Goal: Find specific page/section: Find specific page/section

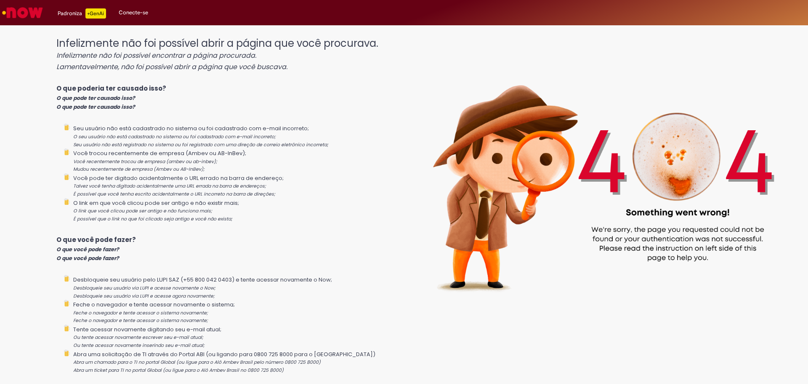
drag, startPoint x: 0, startPoint y: 0, endPoint x: 441, endPoint y: 96, distance: 451.5
click at [440, 96] on img at bounding box center [601, 173] width 413 height 288
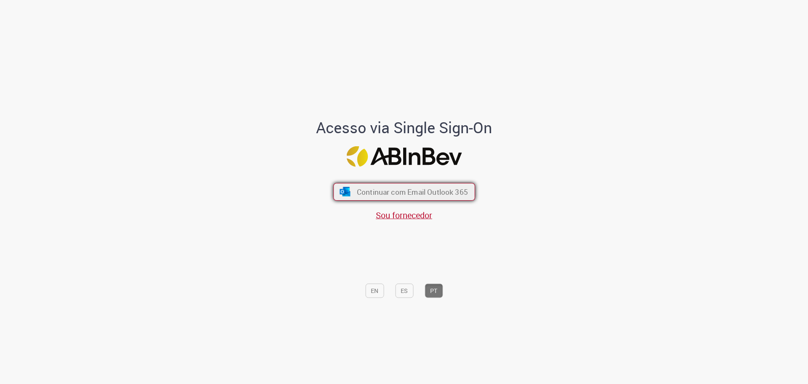
click at [376, 188] on span "Continuar com Email Outlook 365" at bounding box center [412, 192] width 111 height 10
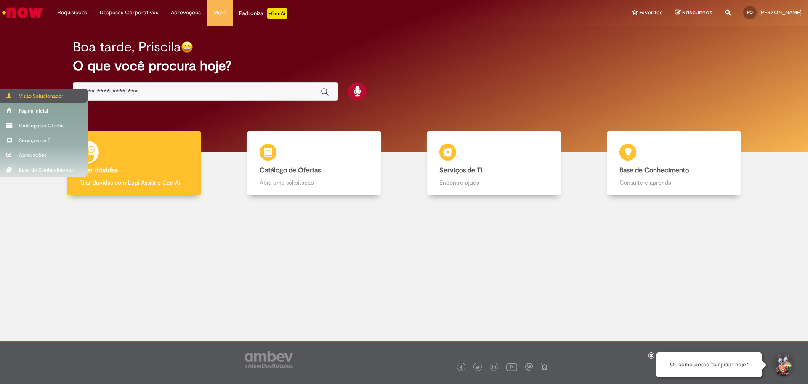
click at [37, 96] on div "Visão Solucionador" at bounding box center [44, 95] width 88 height 15
